Goal: Navigation & Orientation: Find specific page/section

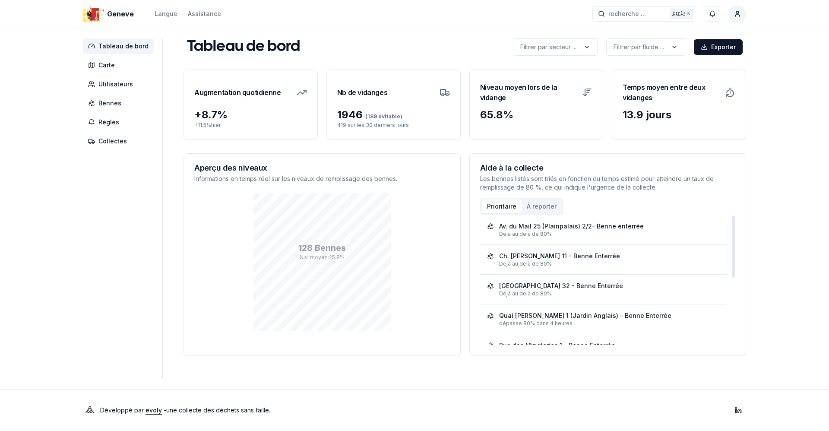
click at [542, 206] on button "À reporter" at bounding box center [541, 206] width 40 height 14
click at [499, 212] on button "Prioritaire" at bounding box center [502, 206] width 40 height 14
click at [531, 210] on button "À reporter" at bounding box center [541, 206] width 40 height 14
click at [505, 208] on button "Prioritaire" at bounding box center [502, 206] width 40 height 14
click at [532, 205] on button "À reporter" at bounding box center [541, 206] width 40 height 14
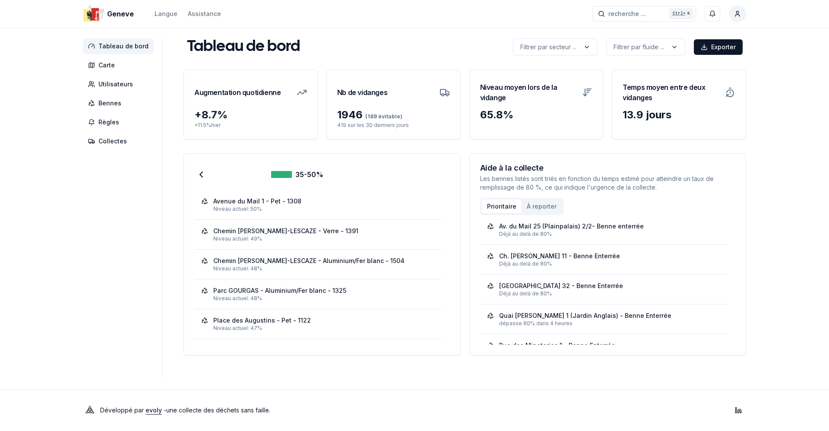
click at [506, 206] on button "Prioritaire" at bounding box center [502, 206] width 40 height 14
click at [536, 203] on button "À reporter" at bounding box center [541, 206] width 40 height 14
click at [503, 205] on button "Prioritaire" at bounding box center [502, 206] width 40 height 14
click at [531, 207] on button "À reporter" at bounding box center [541, 206] width 40 height 14
click at [505, 207] on button "Prioritaire" at bounding box center [502, 206] width 40 height 14
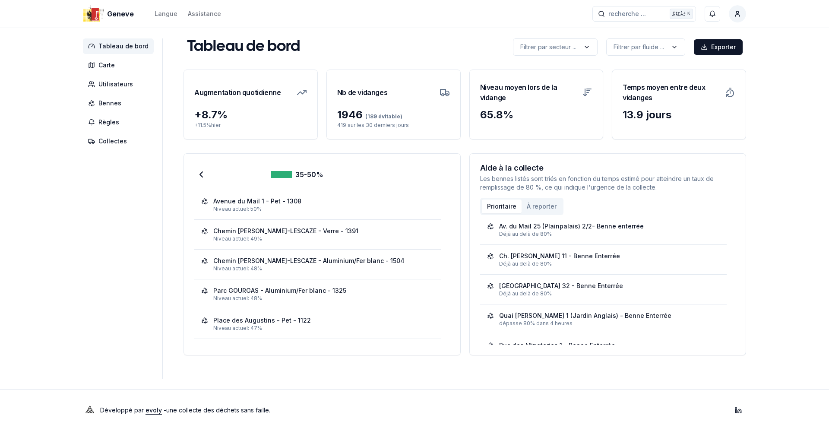
click at [527, 205] on button "À reporter" at bounding box center [541, 206] width 40 height 14
click at [508, 206] on button "Prioritaire" at bounding box center [502, 206] width 40 height 14
click at [107, 65] on span "Carte" at bounding box center [106, 65] width 16 height 9
